Goal: Transaction & Acquisition: Obtain resource

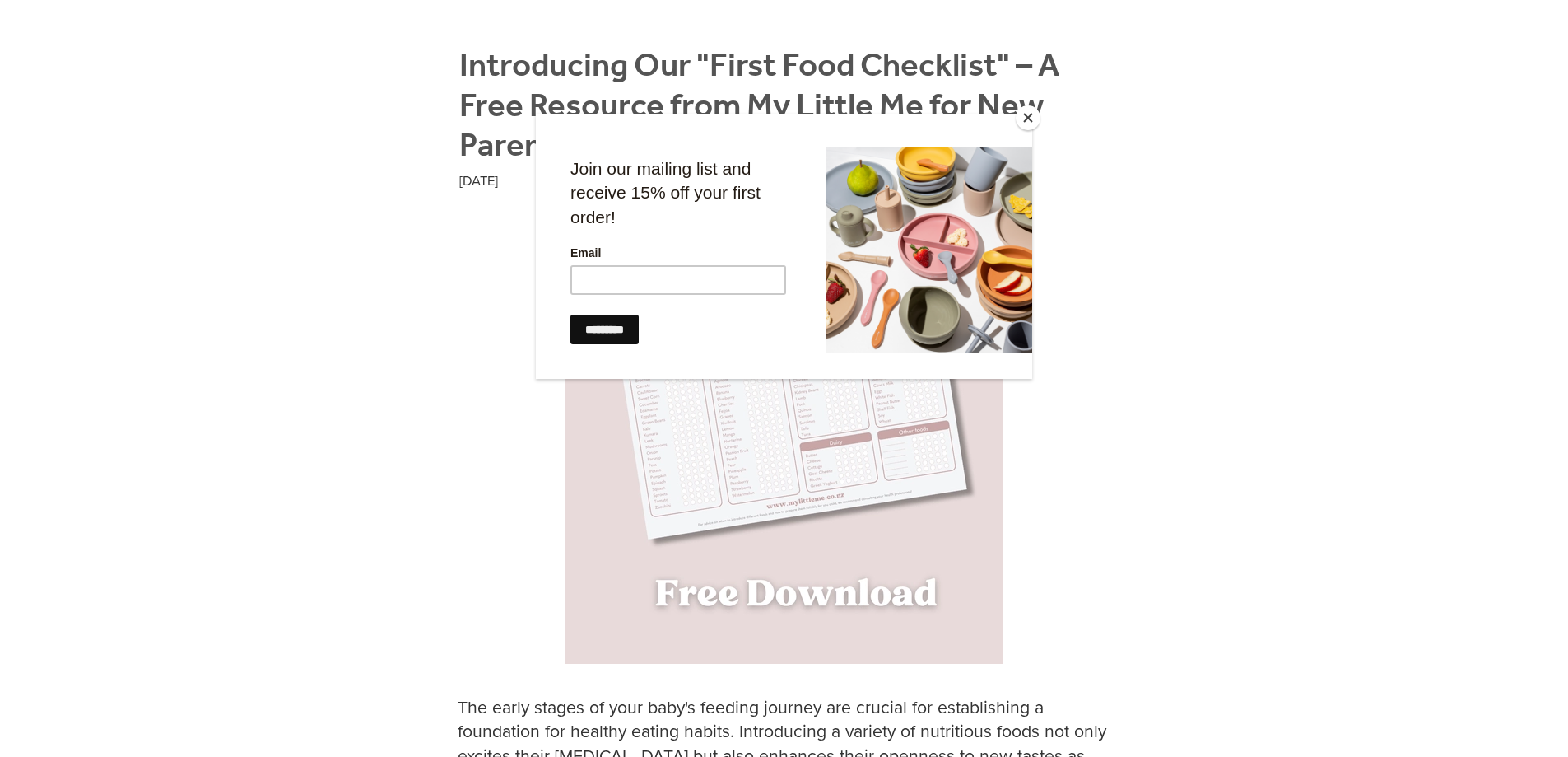
scroll to position [247, 0]
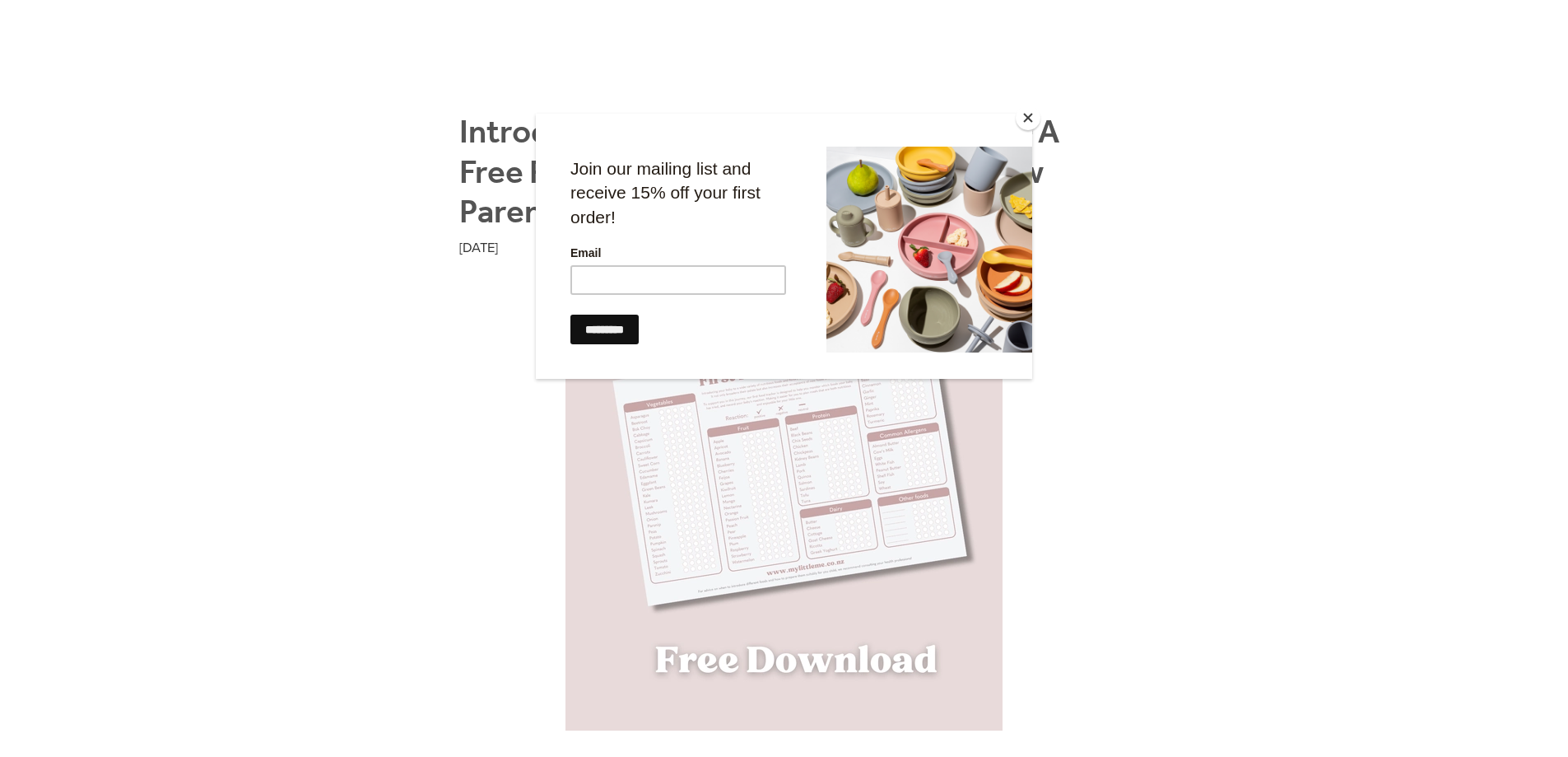
click at [1025, 110] on button "Close" at bounding box center [1028, 118] width 25 height 25
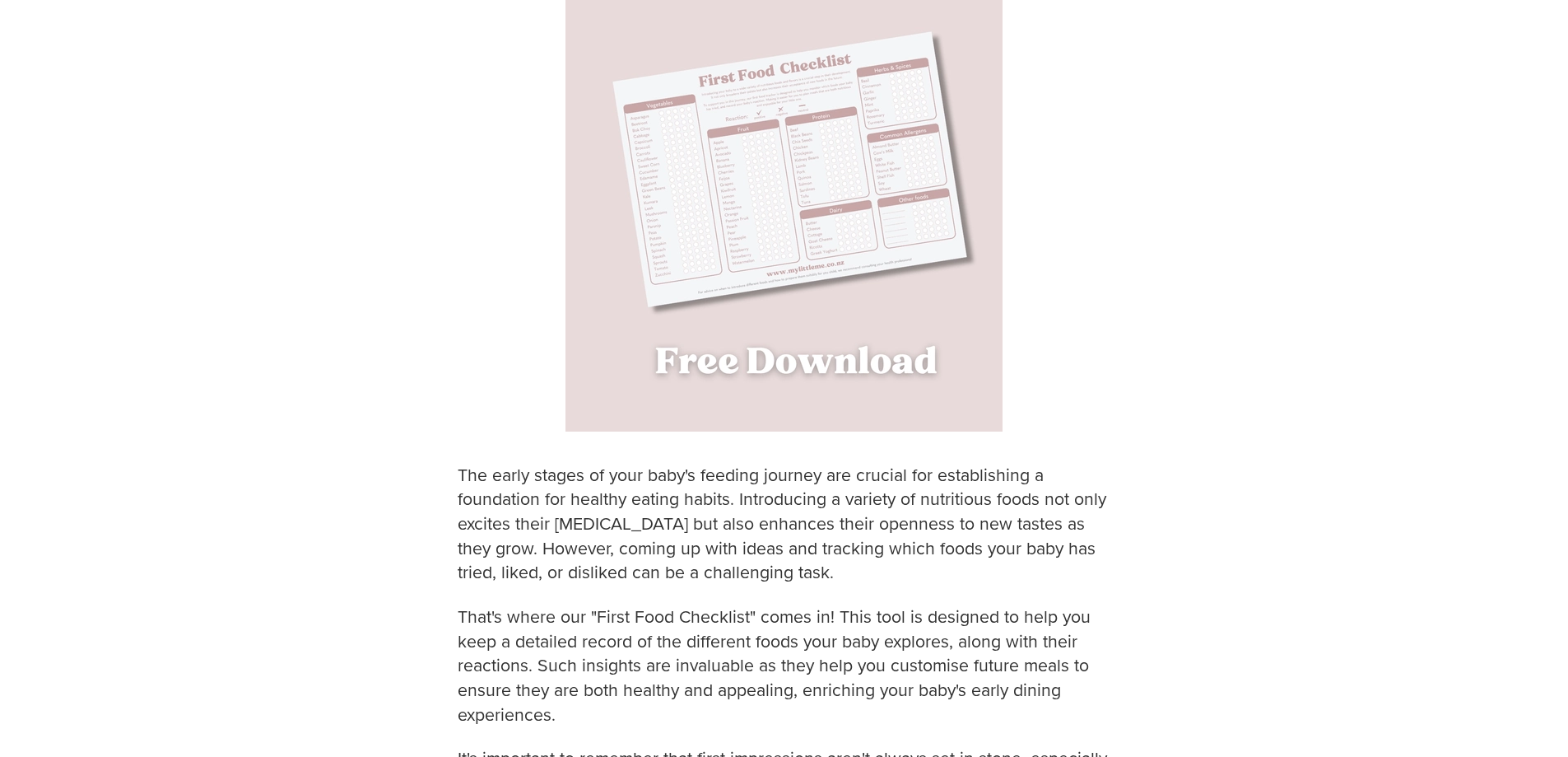
scroll to position [576, 0]
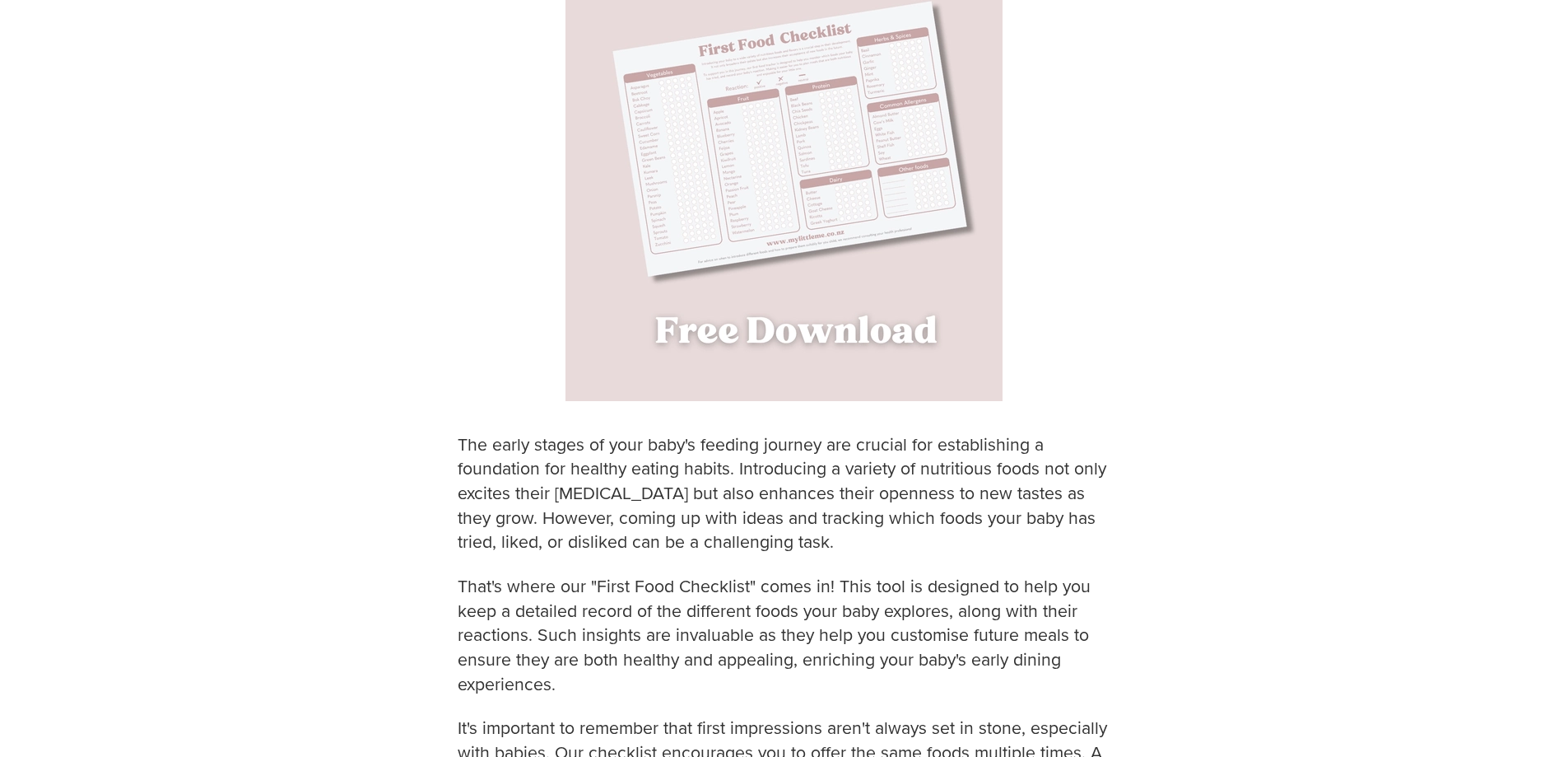
click at [817, 348] on img at bounding box center [784, 182] width 437 height 437
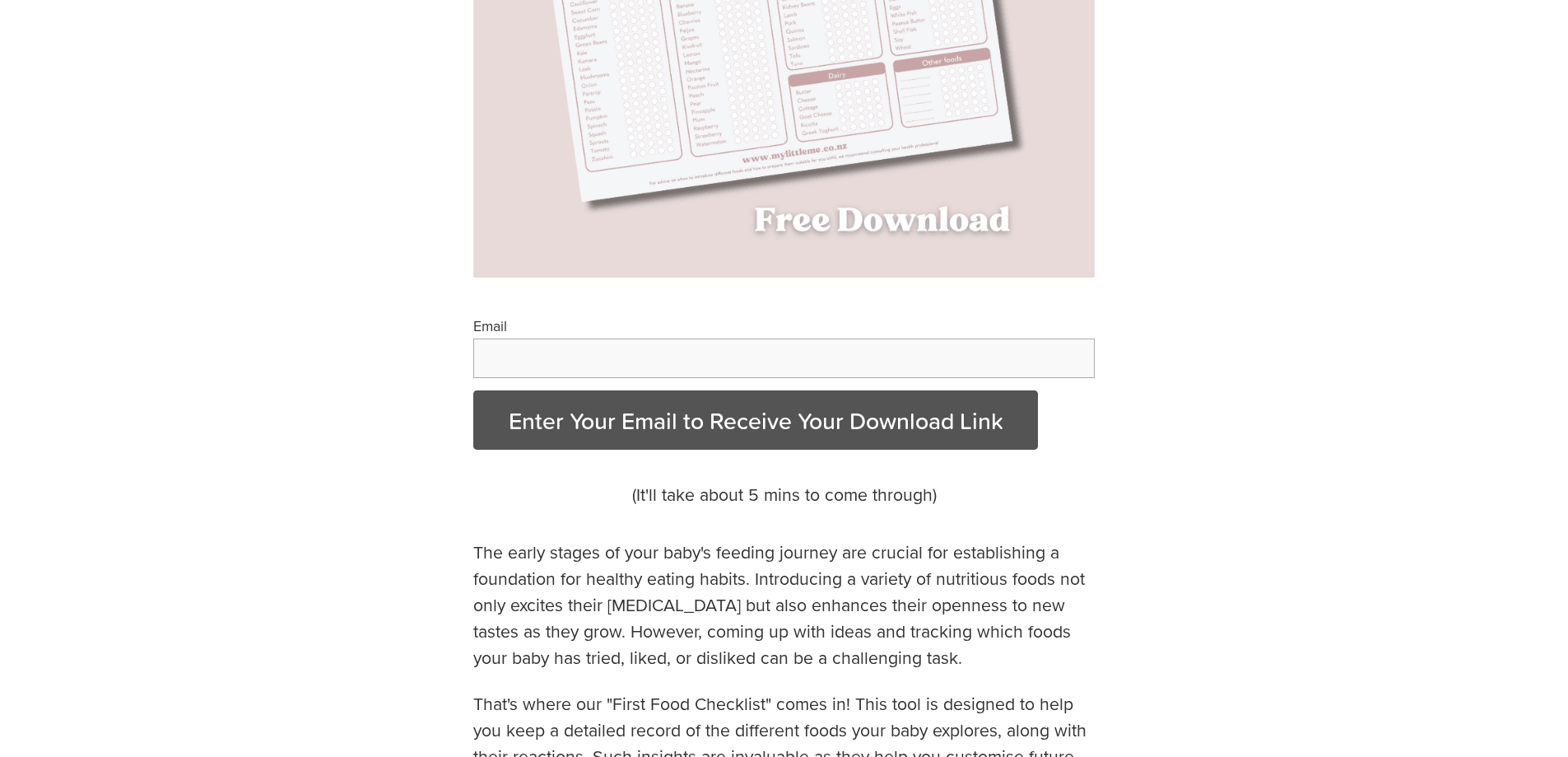
scroll to position [494, 0]
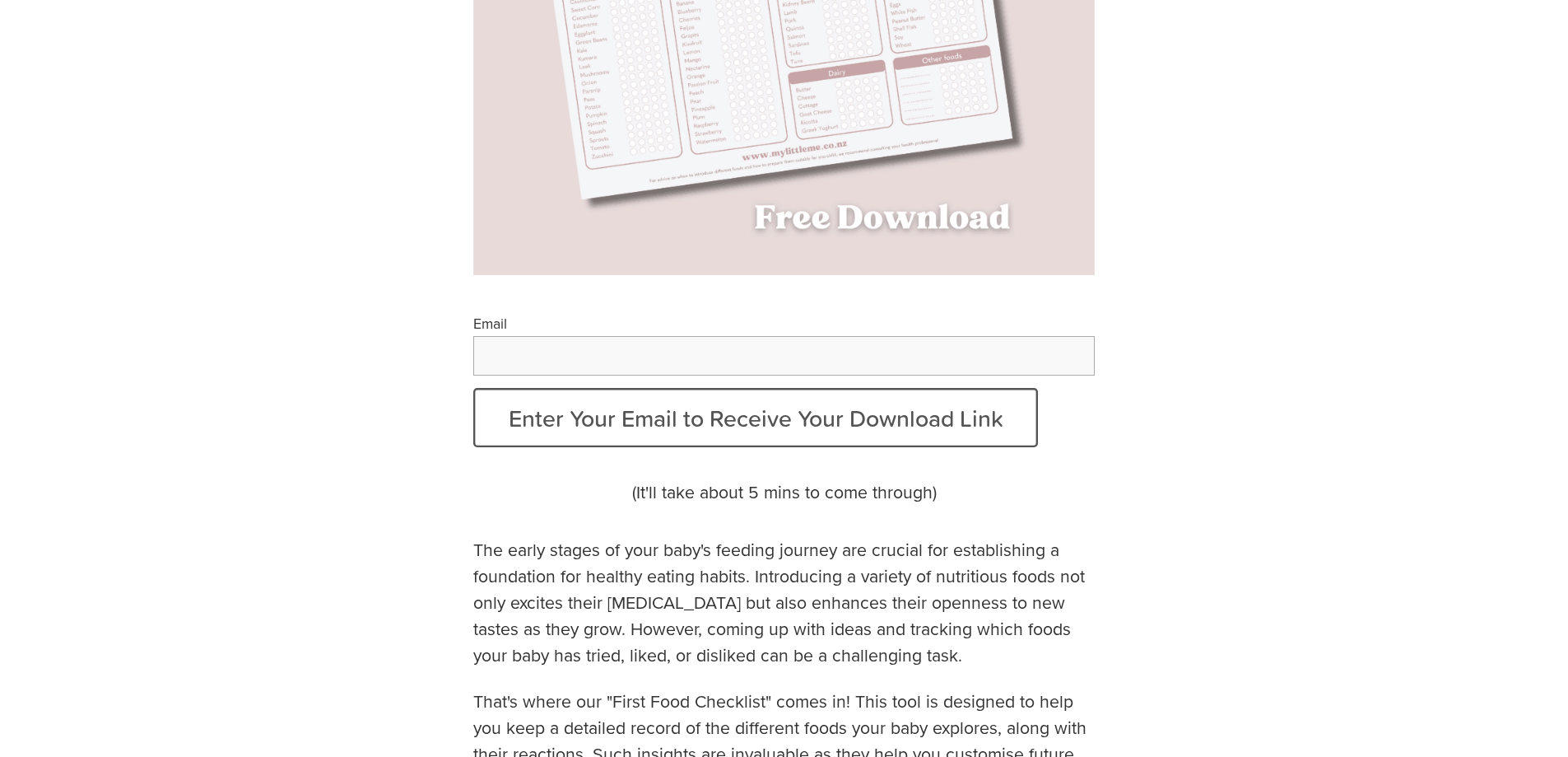
click at [744, 361] on input "Email" at bounding box center [784, 355] width 623 height 40
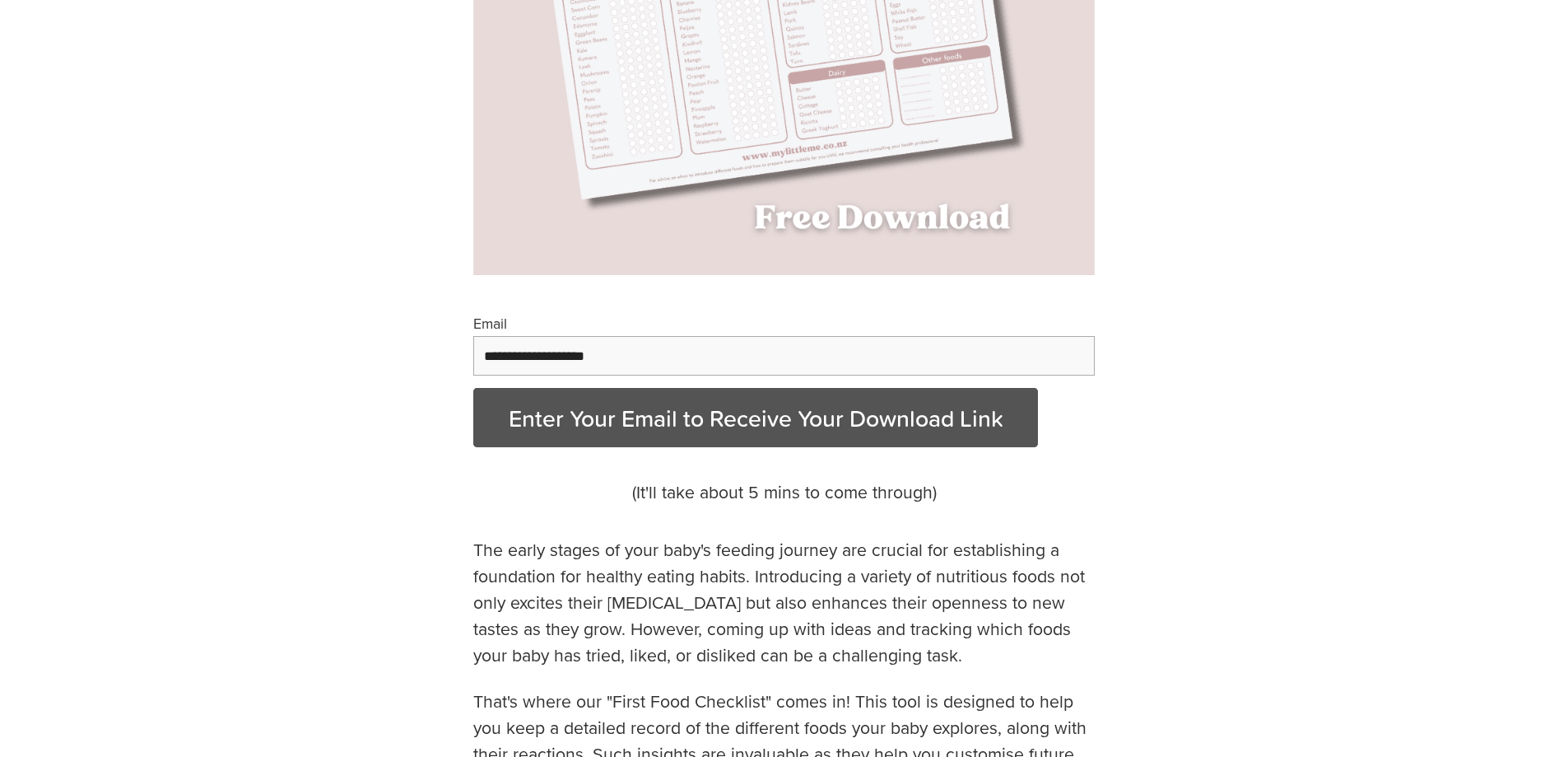
type input "**********"
click at [837, 412] on button "Enter Your Email to Receive Your Download Link" at bounding box center [756, 417] width 566 height 59
